Goal: Transaction & Acquisition: Purchase product/service

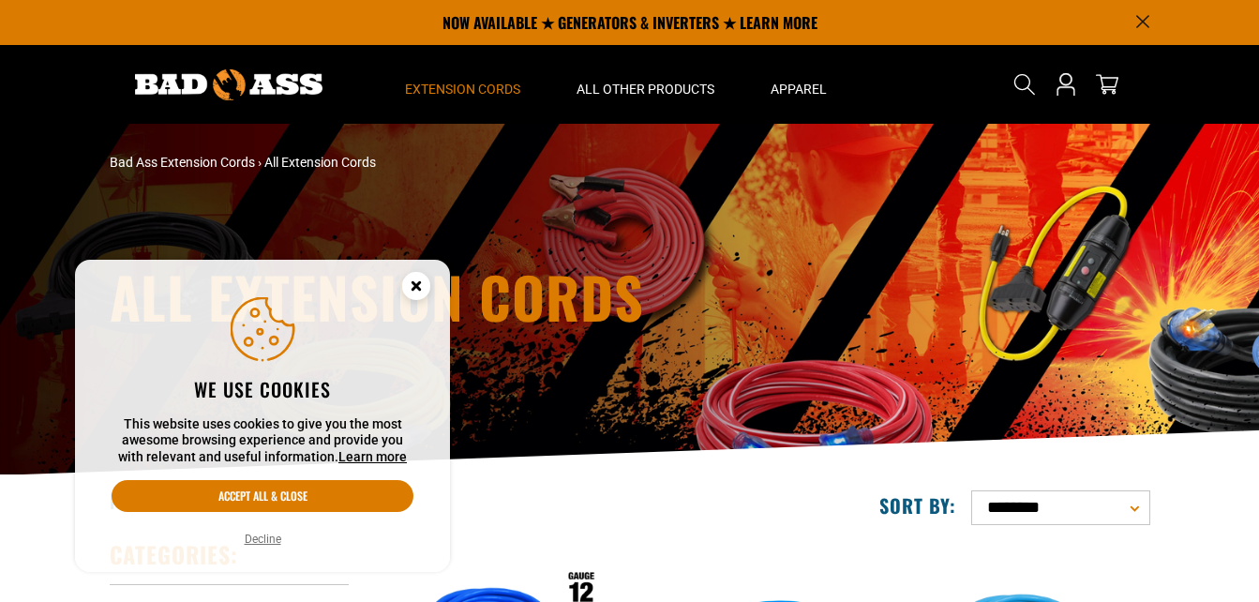
click at [432, 278] on icon "Cookie Consent" at bounding box center [416, 289] width 56 height 56
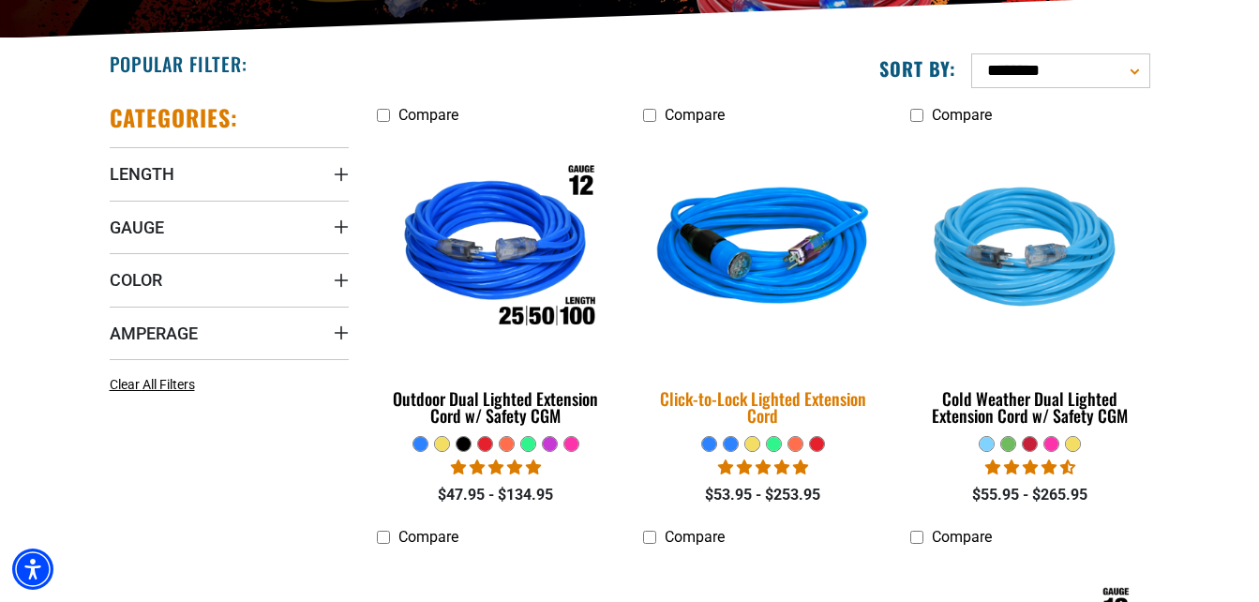
scroll to position [469, 0]
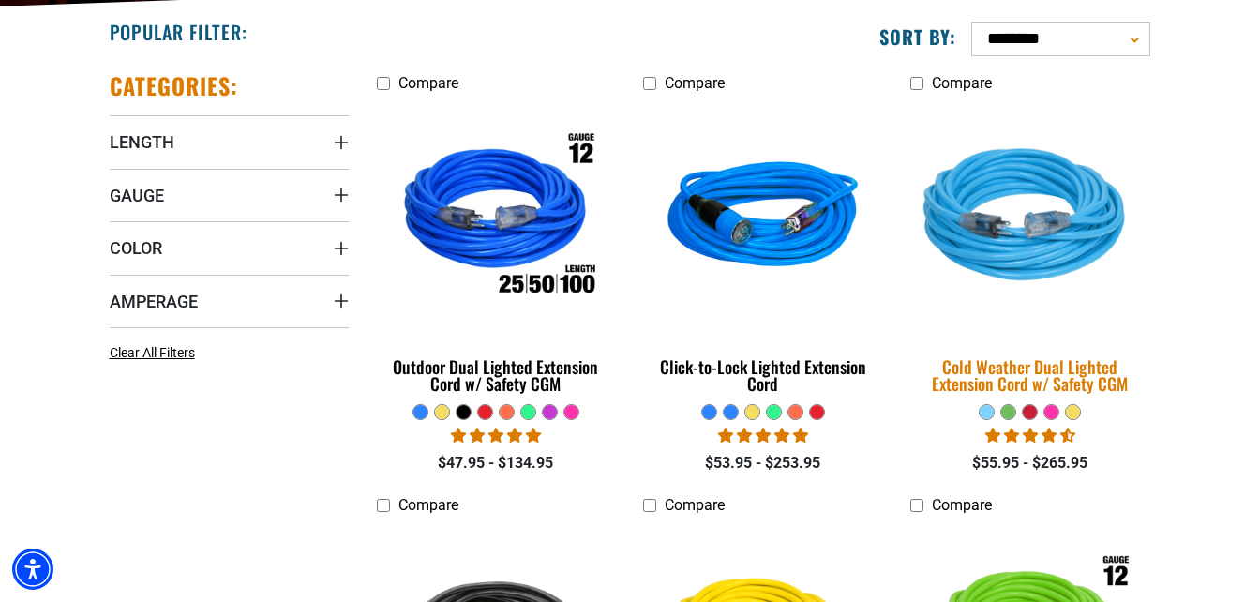
click at [1016, 376] on div "Cold Weather Dual Lighted Extension Cord w/ Safety CGM" at bounding box center [1029, 375] width 239 height 34
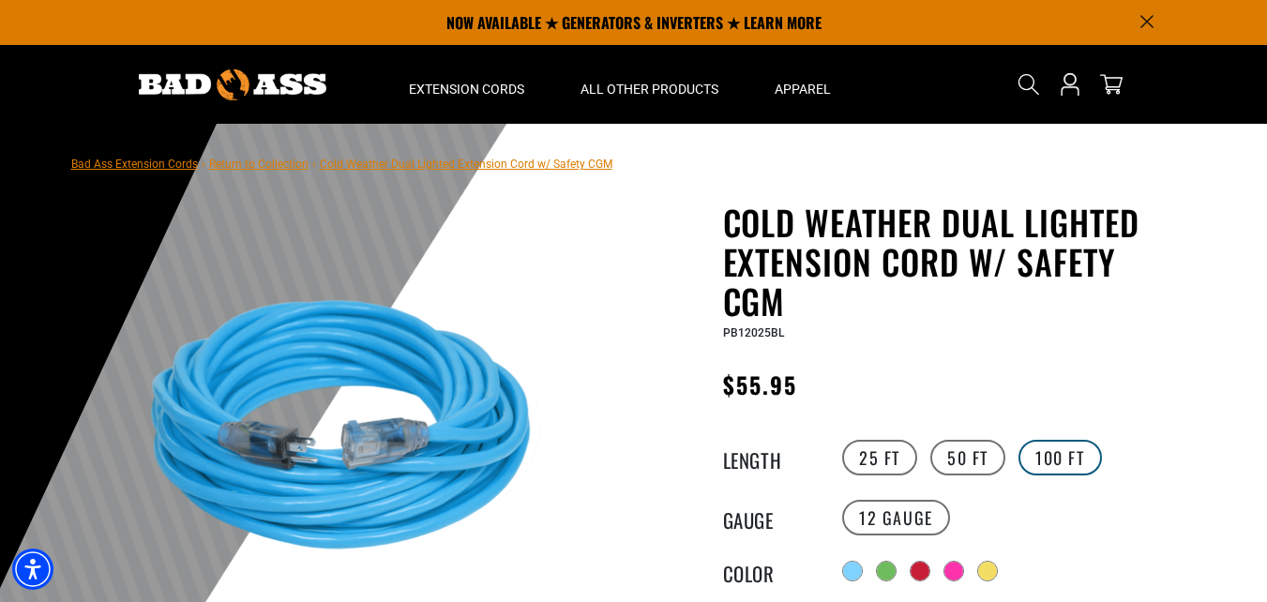
click at [1048, 445] on label "100 FT" at bounding box center [1059, 458] width 83 height 36
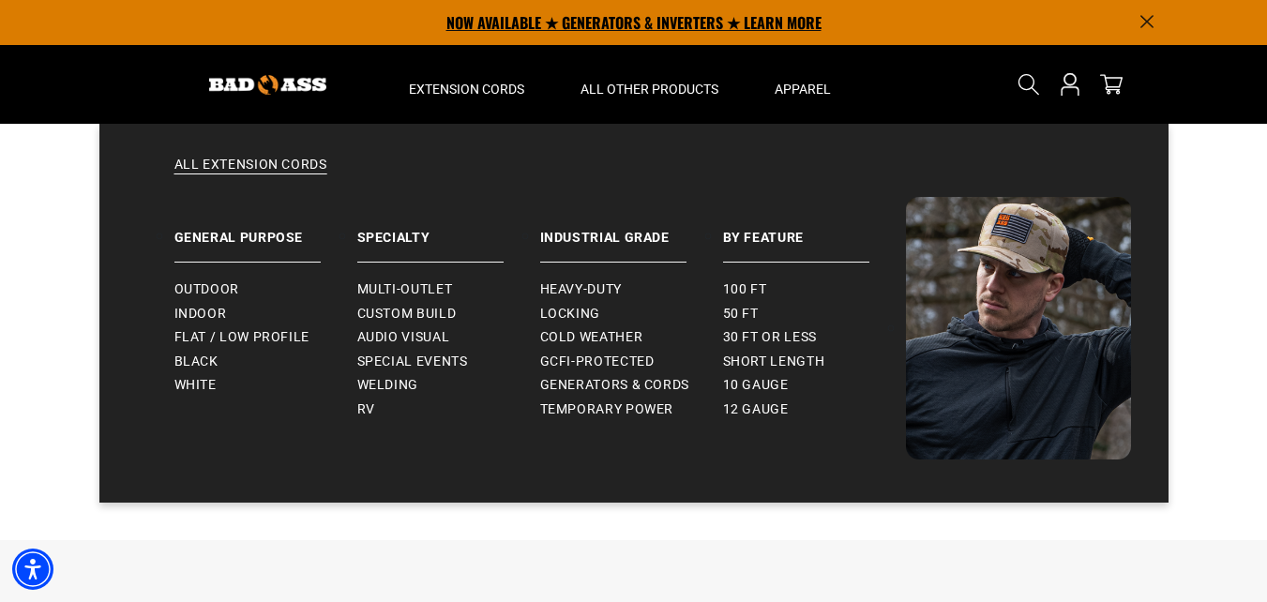
scroll to position [844, 0]
